Goal: Find contact information: Find contact information

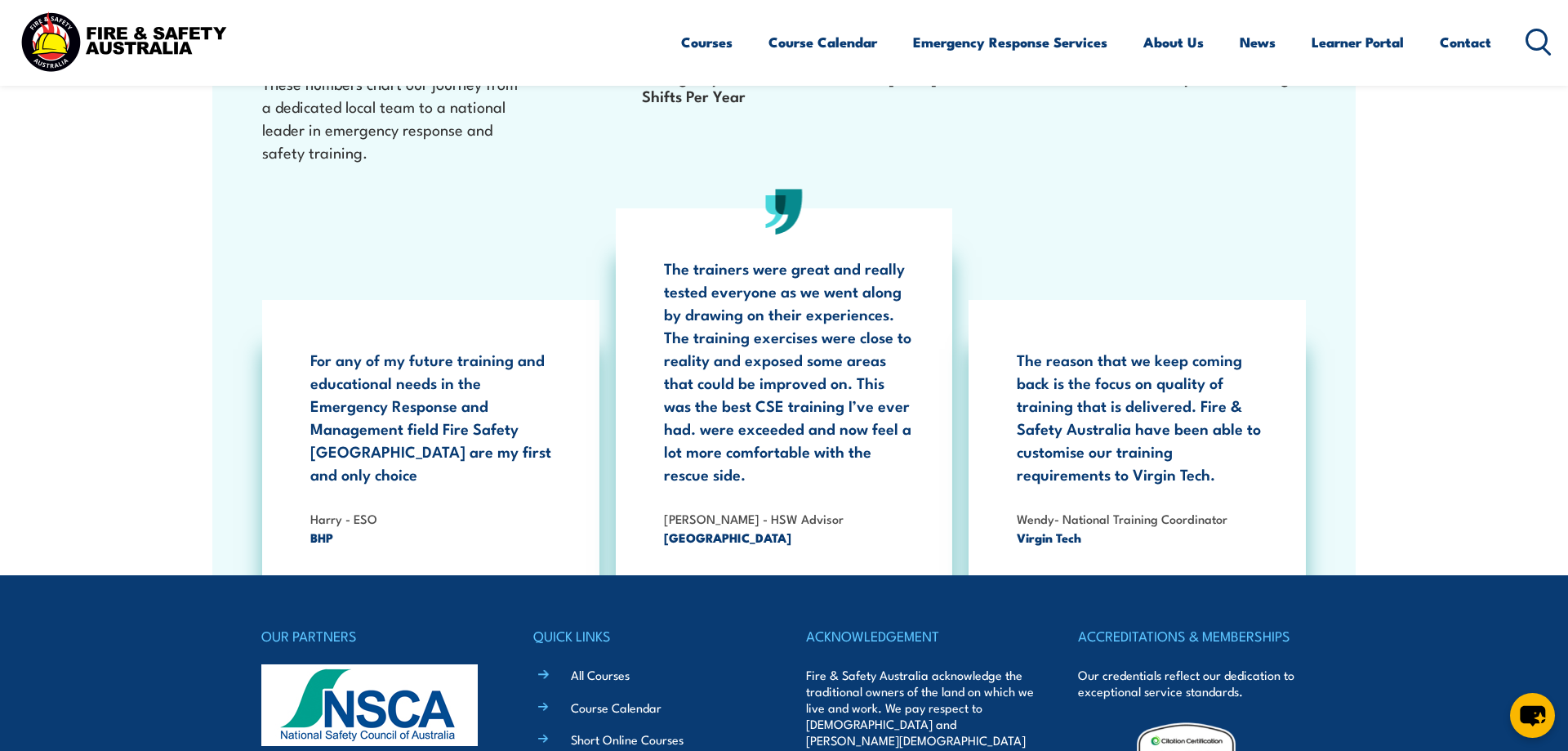
scroll to position [2999, 0]
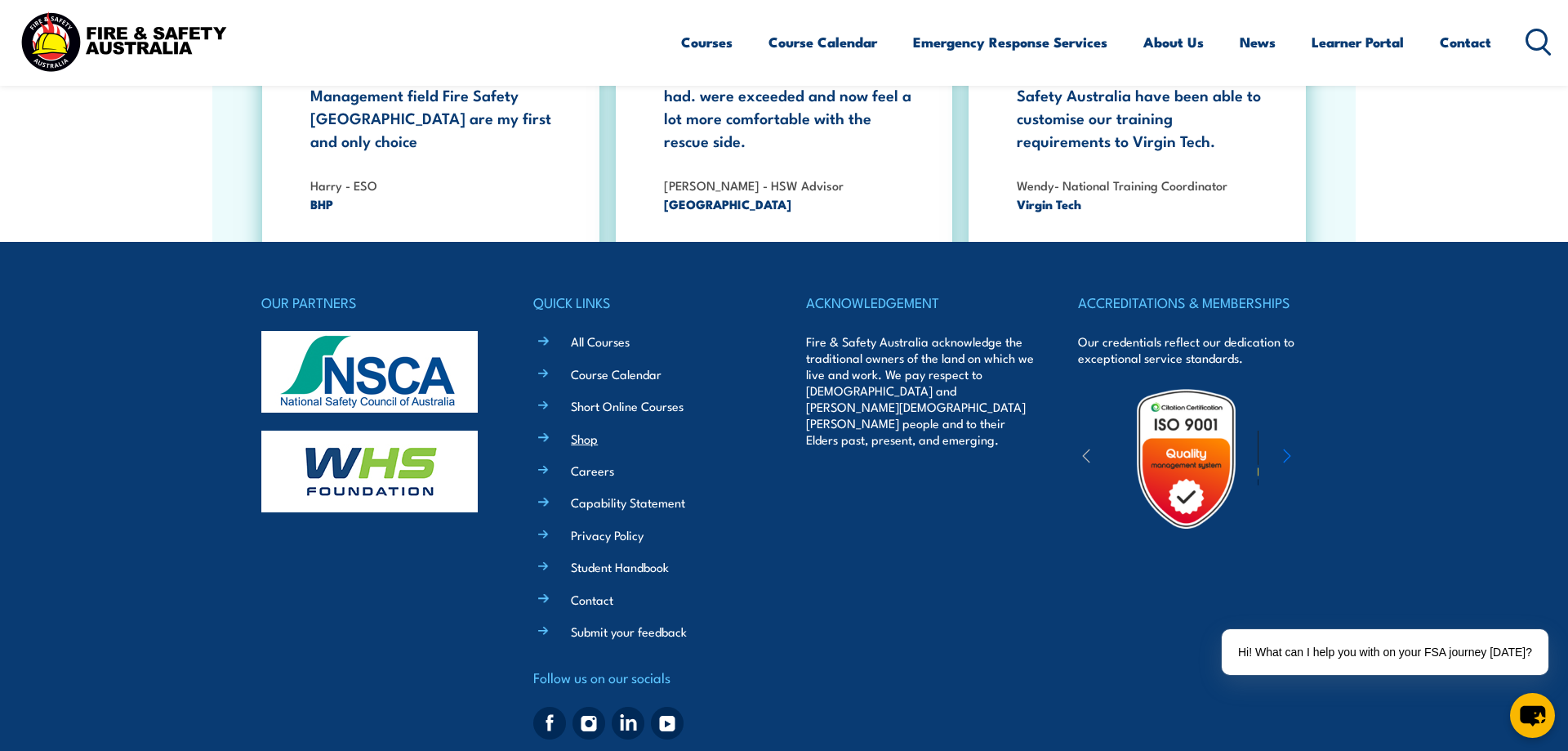
click at [576, 430] on link "Shop" at bounding box center [584, 439] width 27 height 18
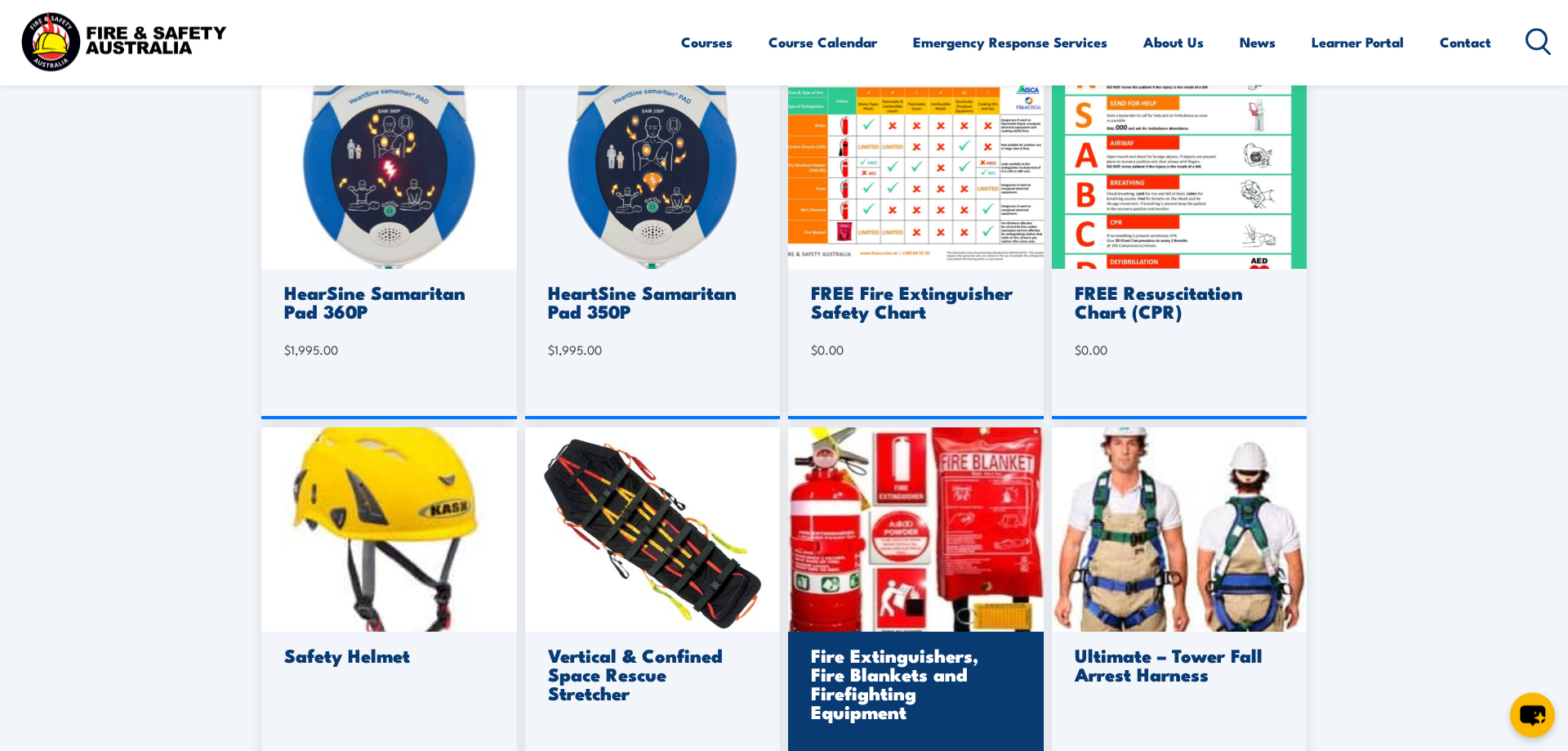
scroll to position [833, 0]
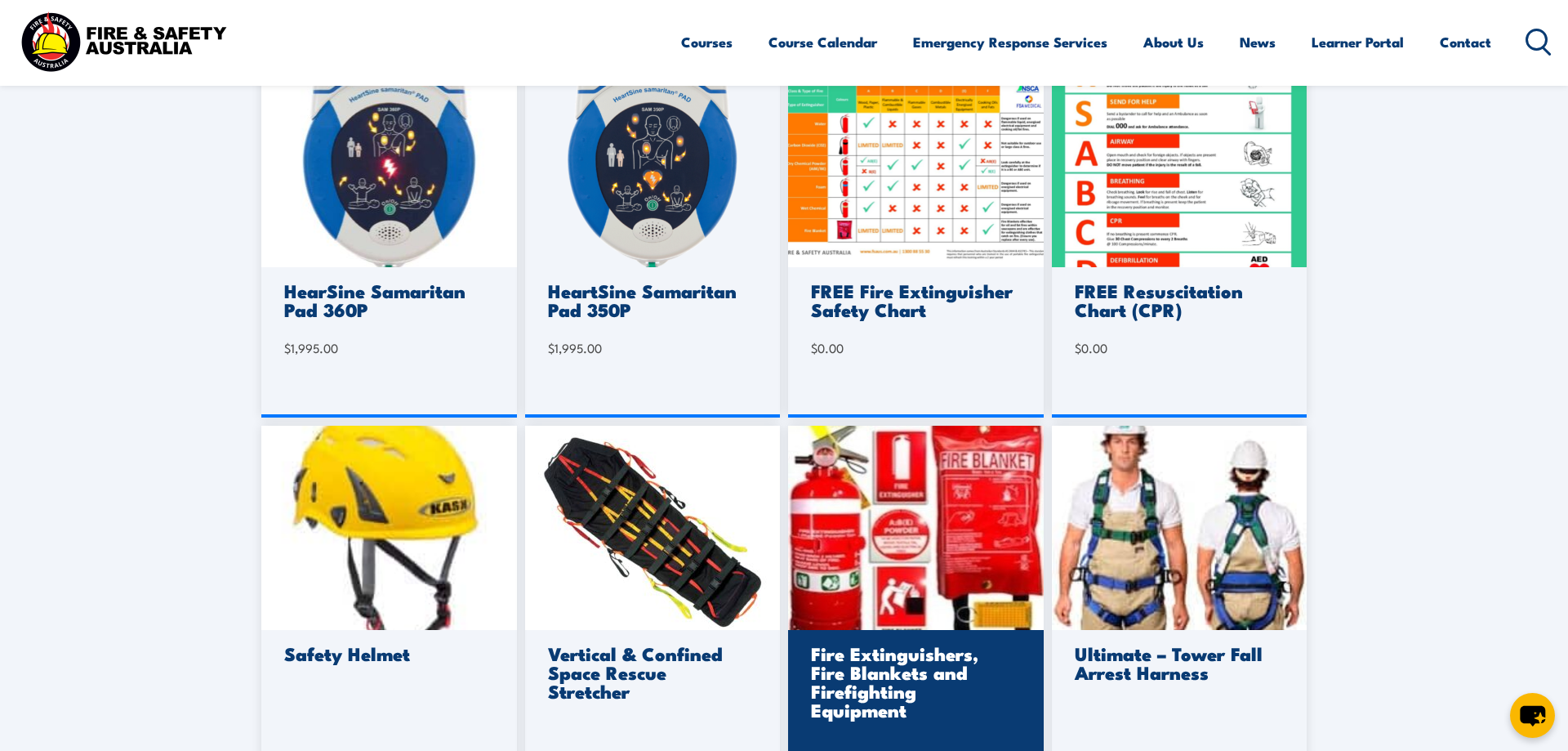
click at [890, 488] on img at bounding box center [915, 528] width 255 height 205
click at [879, 525] on img at bounding box center [915, 528] width 255 height 205
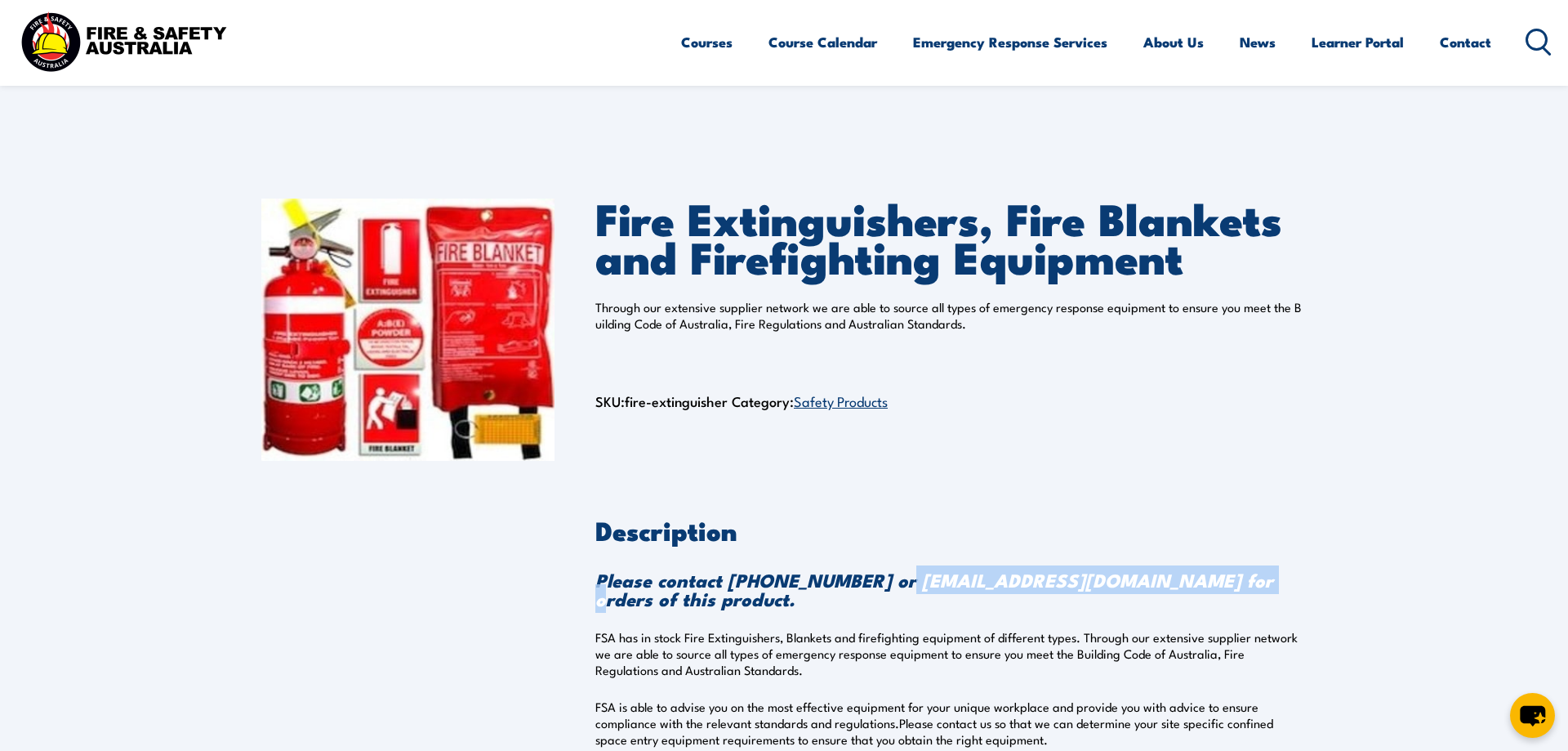
drag, startPoint x: 1224, startPoint y: 587, endPoint x: 885, endPoint y: 592, distance: 339.0
click at [885, 592] on strong "Please contact [PHONE_NUMBER] or [EMAIL_ADDRESS][DOMAIN_NAME] for orders of thi…" at bounding box center [934, 588] width 677 height 47
copy strong "[EMAIL_ADDRESS][DOMAIN_NAME]"
